Goal: Task Accomplishment & Management: Complete application form

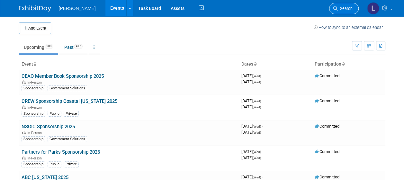
click at [344, 8] on span "Search" at bounding box center [345, 8] width 15 height 5
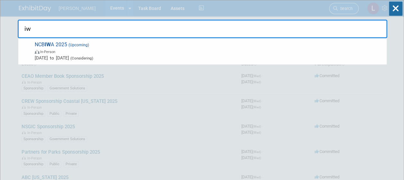
type input "i"
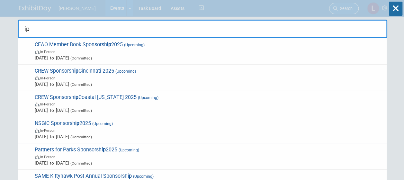
type input "i"
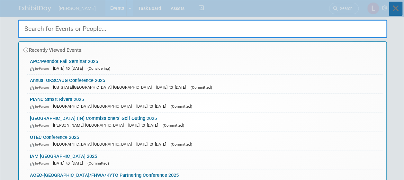
click at [391, 8] on icon at bounding box center [395, 9] width 13 height 14
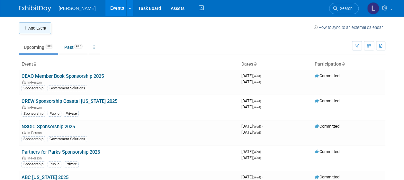
click at [36, 31] on button "Add Event" at bounding box center [35, 28] width 32 height 12
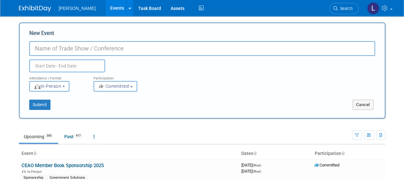
type input "P"
click at [52, 49] on input "IPWC 2025" at bounding box center [202, 48] width 346 height 15
click at [69, 47] on input "IPWC (IPWEA) 2025" at bounding box center [202, 48] width 346 height 15
click at [73, 46] on input "IPWC (IPWEA) 2025" at bounding box center [202, 48] width 346 height 15
type input "International Public Works Conference (IPWC) 2025"
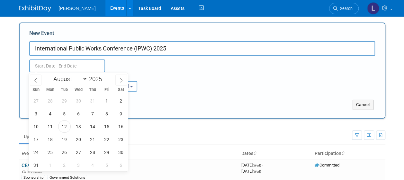
click at [45, 67] on input "text" at bounding box center [67, 65] width 76 height 13
click at [52, 153] on span "25" at bounding box center [50, 152] width 13 height 13
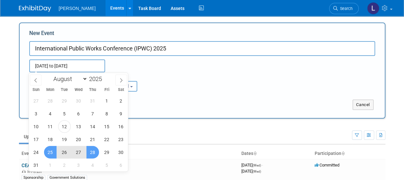
click at [94, 153] on span "28" at bounding box center [92, 152] width 13 height 13
type input "[DATE] to [DATE]"
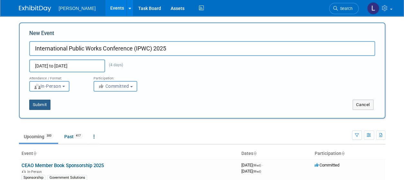
click at [41, 105] on button "Submit" at bounding box center [39, 105] width 21 height 10
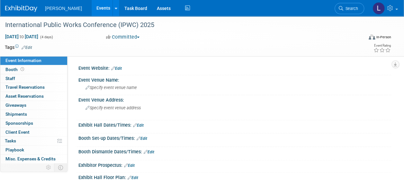
click at [31, 48] on link "Edit" at bounding box center [27, 47] width 11 height 4
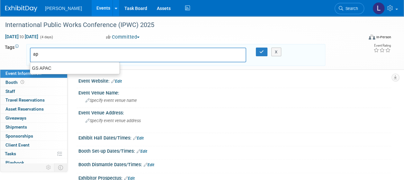
type input "a"
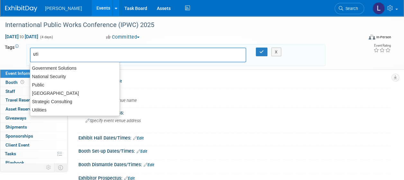
type input "util"
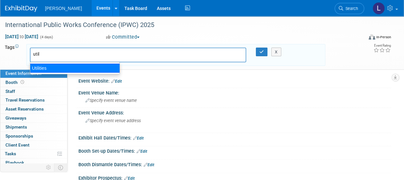
click at [52, 69] on div "Utilities" at bounding box center [75, 68] width 90 height 9
type input "Utilities"
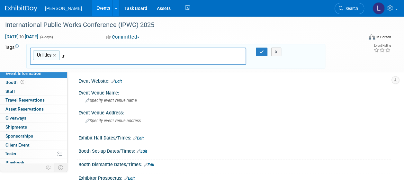
type input "t"
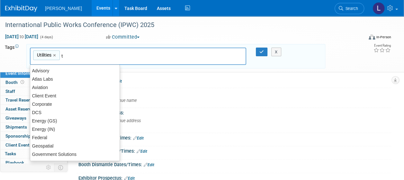
type input "te"
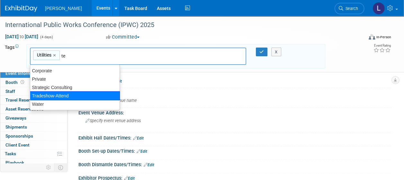
click at [53, 94] on div "Tradeshow-Attend" at bounding box center [75, 95] width 90 height 9
type input "Utilities, Tradeshow-Attend"
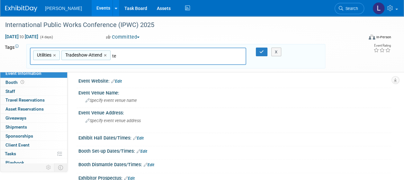
type input "t"
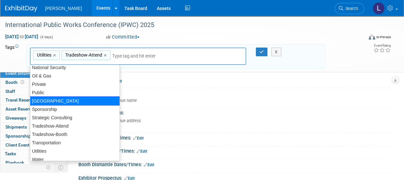
scroll to position [132, 0]
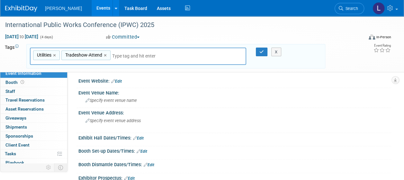
click at [14, 58] on td "Tags Edit" at bounding box center [13, 56] width 16 height 25
click at [262, 49] on button "button" at bounding box center [262, 52] width 12 height 9
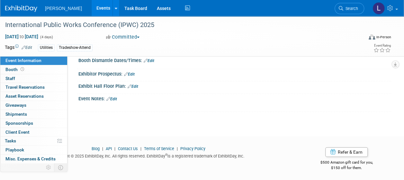
scroll to position [0, 0]
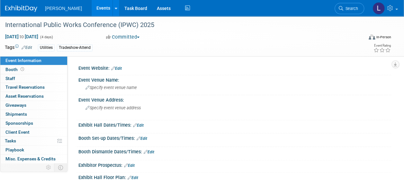
click at [122, 68] on link "Edit" at bounding box center [116, 68] width 11 height 4
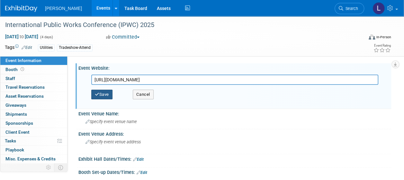
type input "https://www.ipwea.org/ipwc/home"
click at [104, 93] on button "Save" at bounding box center [101, 95] width 21 height 10
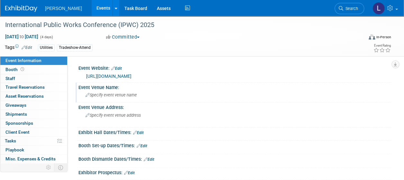
click at [102, 96] on span "Specify event venue name" at bounding box center [110, 95] width 51 height 5
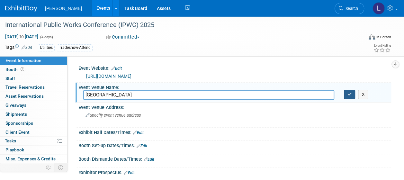
type input "International Convention Centre"
click at [347, 92] on button "button" at bounding box center [350, 94] width 12 height 9
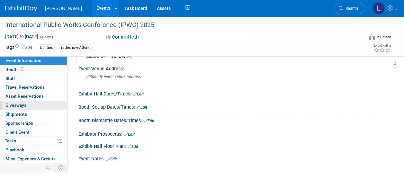
scroll to position [64, 0]
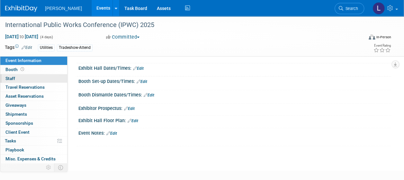
click at [14, 78] on span "Staff 0" at bounding box center [10, 78] width 10 height 5
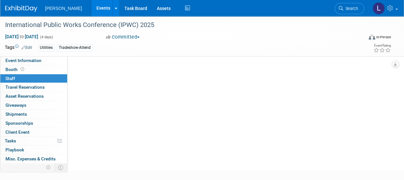
scroll to position [0, 0]
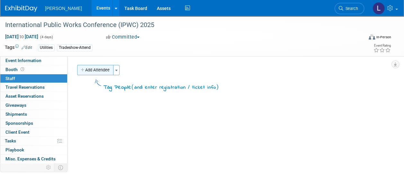
click at [98, 71] on button "Add Attendee" at bounding box center [95, 70] width 36 height 10
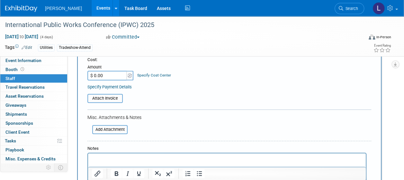
scroll to position [129, 0]
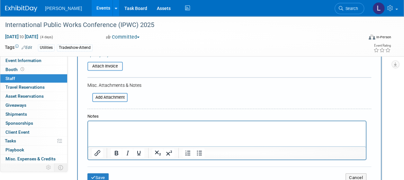
click at [109, 130] on html at bounding box center [227, 125] width 278 height 9
click at [221, 127] on p "Jeff Pesler--" at bounding box center [227, 127] width 270 height 6
click at [137, 128] on p "Jeff Pesler--" at bounding box center [227, 127] width 270 height 6
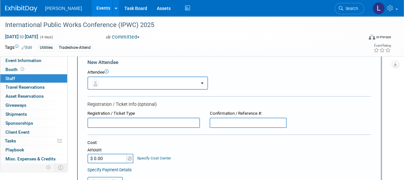
scroll to position [0, 0]
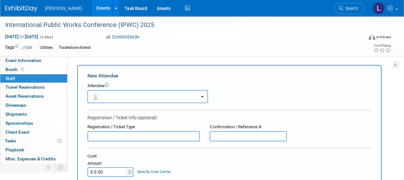
click at [127, 138] on input "text" at bounding box center [143, 136] width 112 height 10
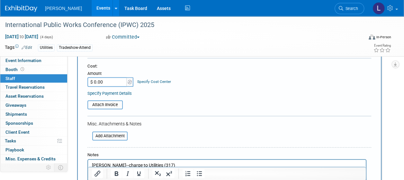
scroll to position [154, 0]
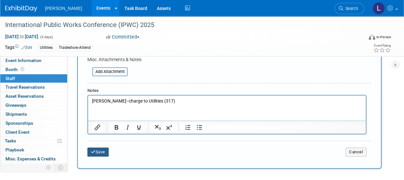
type input "Full Registration"
click at [103, 148] on button "Save" at bounding box center [97, 151] width 21 height 9
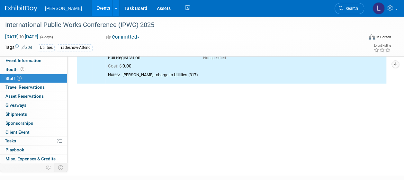
scroll to position [0, 0]
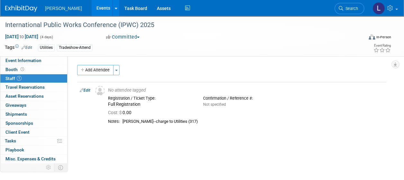
click at [86, 89] on link "Edit" at bounding box center [85, 90] width 11 height 4
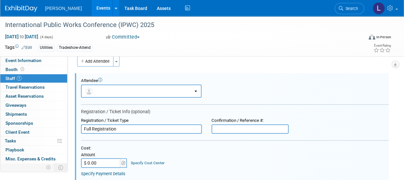
click at [130, 127] on input "Full Registration" at bounding box center [141, 129] width 121 height 10
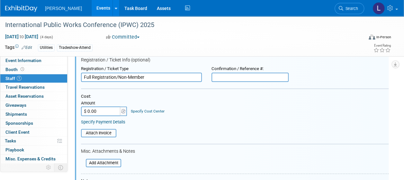
scroll to position [137, 0]
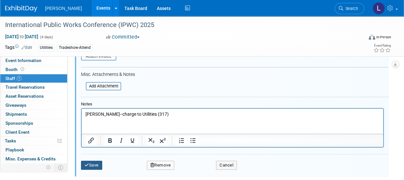
type input "Full Registration/Non-Member"
click at [89, 167] on button "Save" at bounding box center [91, 165] width 21 height 9
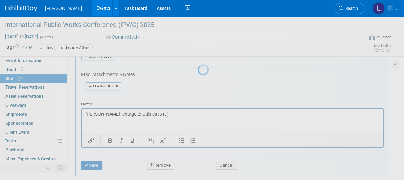
scroll to position [87, 0]
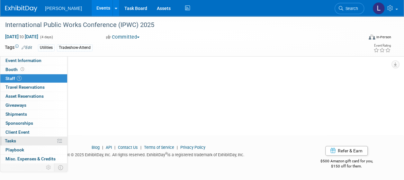
click at [20, 138] on link "0% Tasks 0%" at bounding box center [33, 141] width 67 height 9
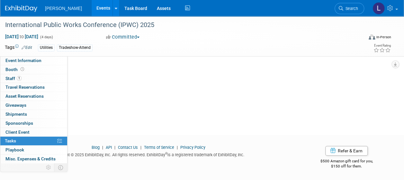
scroll to position [0, 0]
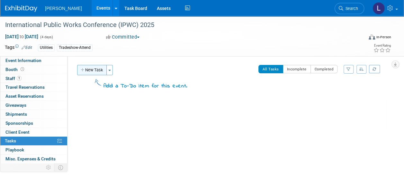
click at [87, 70] on button "New Task" at bounding box center [92, 70] width 30 height 10
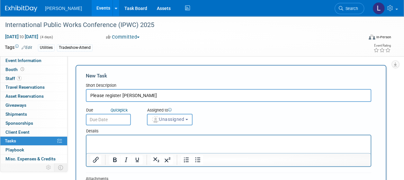
type input "Please register Jeff Pesler"
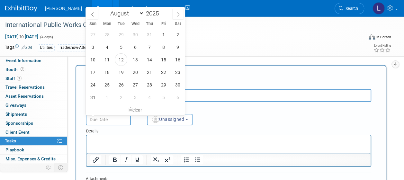
click at [117, 118] on input "text" at bounding box center [108, 120] width 45 height 12
click at [160, 57] on span "15" at bounding box center [163, 59] width 13 height 13
type input "Aug 15, 2025"
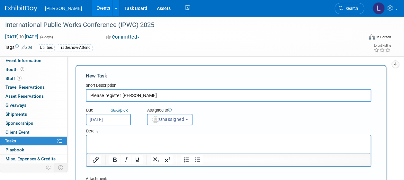
click at [164, 119] on span "Unassigned" at bounding box center [167, 119] width 33 height 5
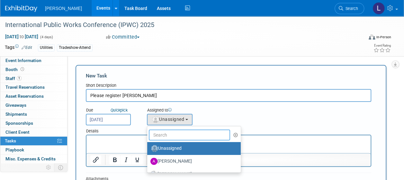
click at [173, 136] on input "text" at bounding box center [189, 134] width 81 height 11
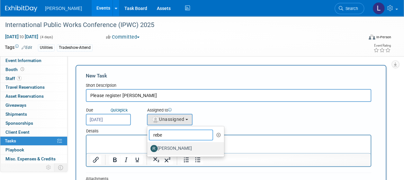
type input "rebe"
click at [174, 150] on label "Rebecca Deis" at bounding box center [183, 148] width 67 height 10
click at [148, 150] on input "Rebecca Deis" at bounding box center [146, 148] width 4 height 4
select select "844a177d-a181-44ff-a72a-5731d68e4351"
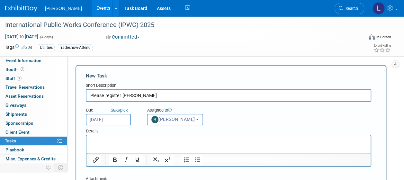
click at [160, 142] on p "Rich Text Area. Press ALT-0 for help." at bounding box center [228, 141] width 277 height 6
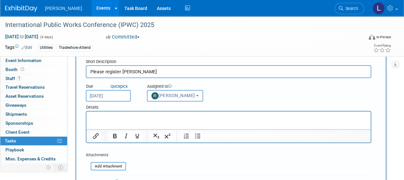
scroll to position [64, 0]
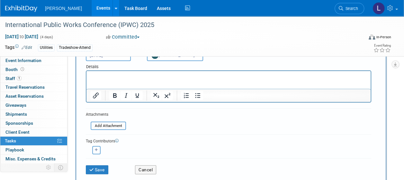
click at [93, 150] on button "button" at bounding box center [96, 150] width 8 height 8
select select
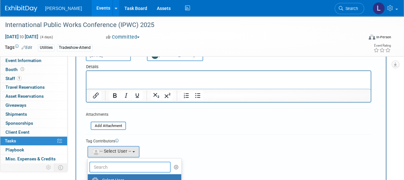
click at [98, 168] on input "text" at bounding box center [129, 167] width 81 height 11
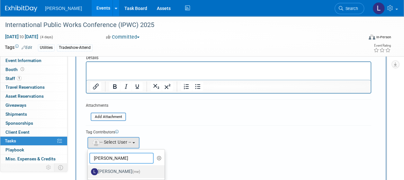
scroll to position [96, 0]
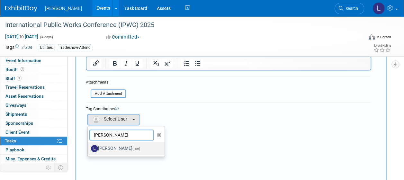
type input "spann"
click at [115, 146] on label "Latice Spann (me)" at bounding box center [124, 148] width 67 height 10
click at [89, 146] on input "Latice Spann (me)" at bounding box center [87, 148] width 4 height 4
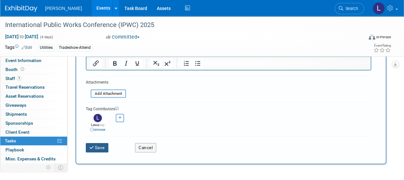
click at [99, 147] on button "Save" at bounding box center [97, 147] width 22 height 9
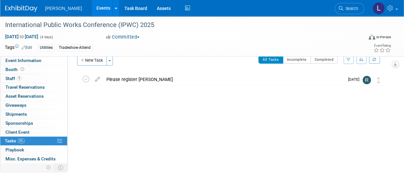
scroll to position [0, 0]
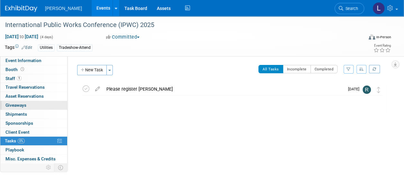
click at [21, 105] on span "Giveaways 0" at bounding box center [15, 104] width 21 height 5
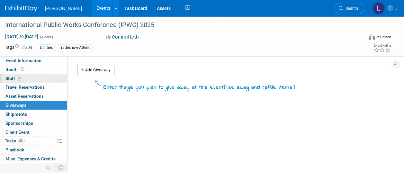
click at [19, 76] on span "1" at bounding box center [19, 78] width 5 height 5
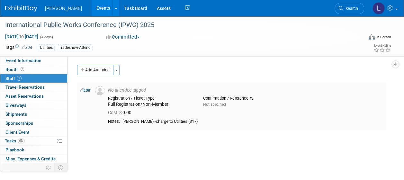
drag, startPoint x: 146, startPoint y: 120, endPoint x: 192, endPoint y: 121, distance: 46.3
click at [192, 121] on div "Jeff Pesler--charge to Utilities (317)" at bounding box center [252, 121] width 261 height 5
copy div "charge to Utilities (317)"
click at [16, 140] on span "Tasks 0%" at bounding box center [15, 140] width 20 height 5
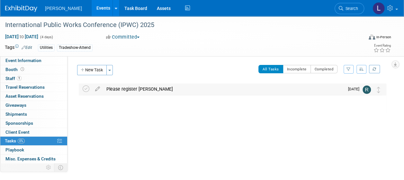
click at [123, 89] on div "Please register Jeff Pesler" at bounding box center [223, 89] width 241 height 11
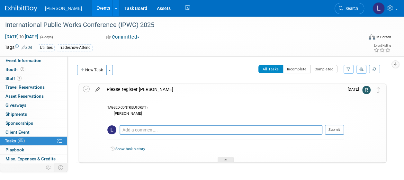
click at [96, 89] on icon at bounding box center [97, 88] width 11 height 8
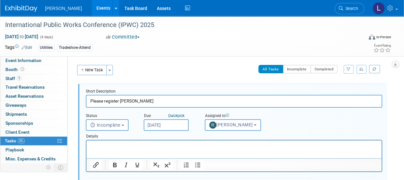
click at [113, 147] on p "Rich Text Area. Press ALT-0 for help." at bounding box center [234, 146] width 288 height 6
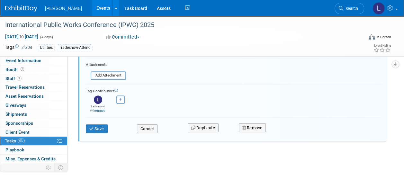
scroll to position [120, 0]
click at [97, 126] on button "Save" at bounding box center [97, 128] width 22 height 9
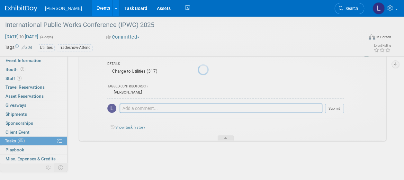
scroll to position [37, 0]
